Goal: Task Accomplishment & Management: Manage account settings

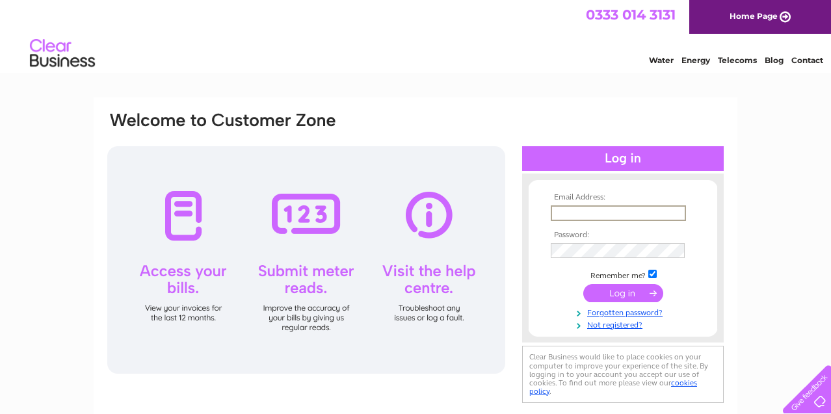
click at [571, 211] on input "text" at bounding box center [618, 213] width 135 height 16
click at [571, 215] on input "text" at bounding box center [618, 213] width 135 height 16
click at [189, 217] on div at bounding box center [306, 260] width 398 height 228
click at [660, 62] on link "Water" at bounding box center [661, 60] width 25 height 10
click at [595, 211] on input "text" at bounding box center [618, 212] width 134 height 14
